Goal: Information Seeking & Learning: Learn about a topic

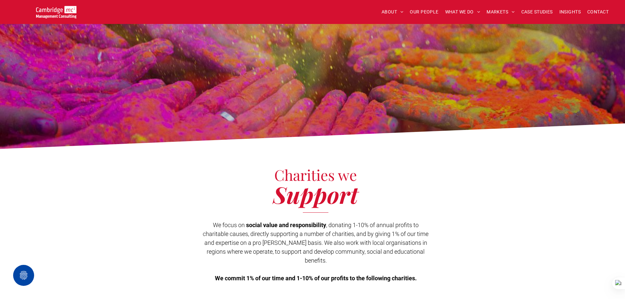
scroll to position [98, 0]
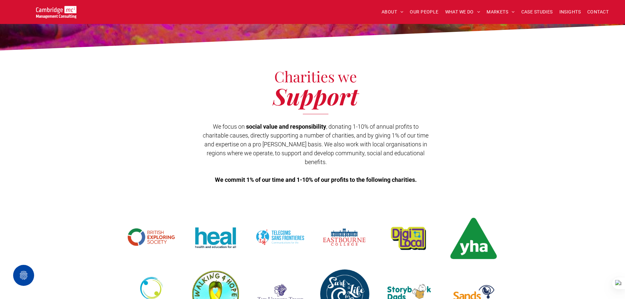
click at [77, 16] on div at bounding box center [56, 12] width 61 height 12
click at [67, 15] on img at bounding box center [56, 12] width 40 height 12
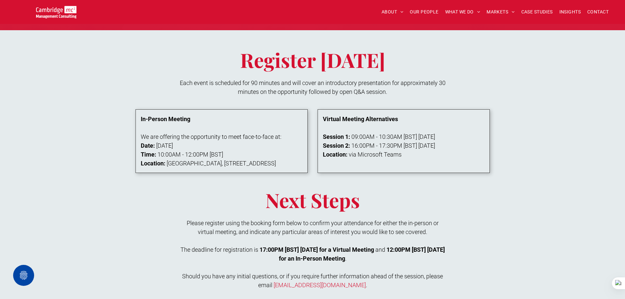
scroll to position [465, 0]
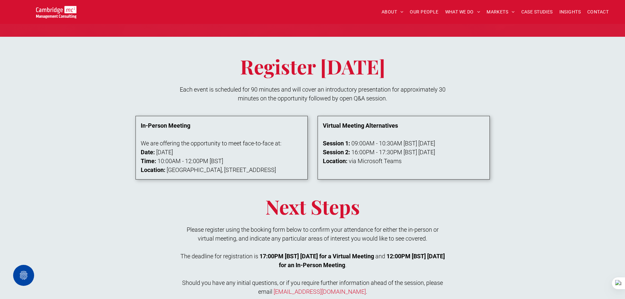
click at [59, 12] on img at bounding box center [56, 12] width 40 height 12
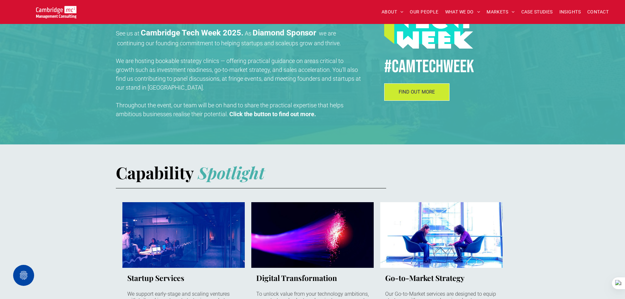
scroll to position [262, 0]
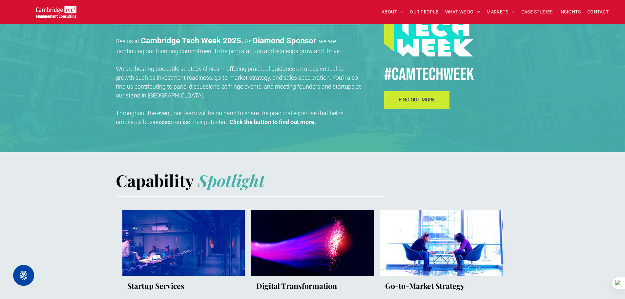
click at [407, 103] on span "FIND OUT MORE" at bounding box center [416, 100] width 36 height 6
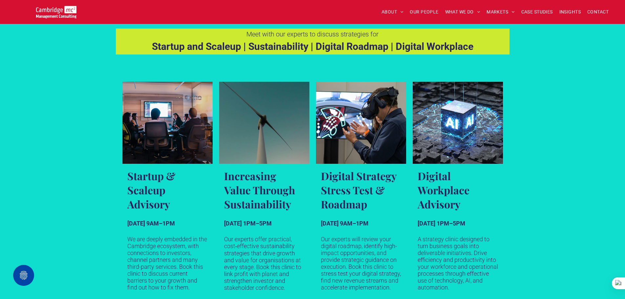
scroll to position [361, 0]
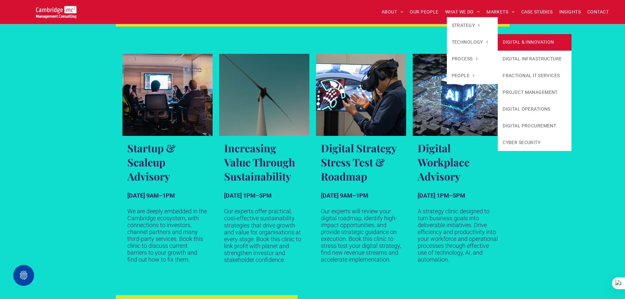
click at [514, 44] on link "DIGITAL & INNOVATION" at bounding box center [534, 42] width 74 height 17
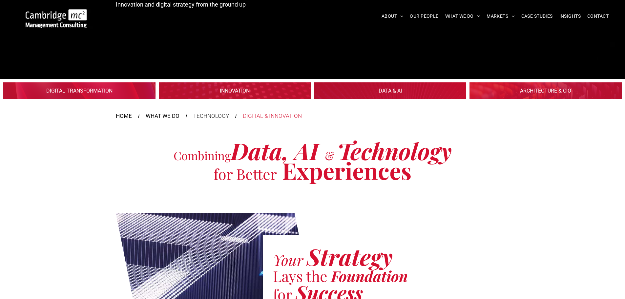
scroll to position [98, 0]
